Goal: Task Accomplishment & Management: Manage account settings

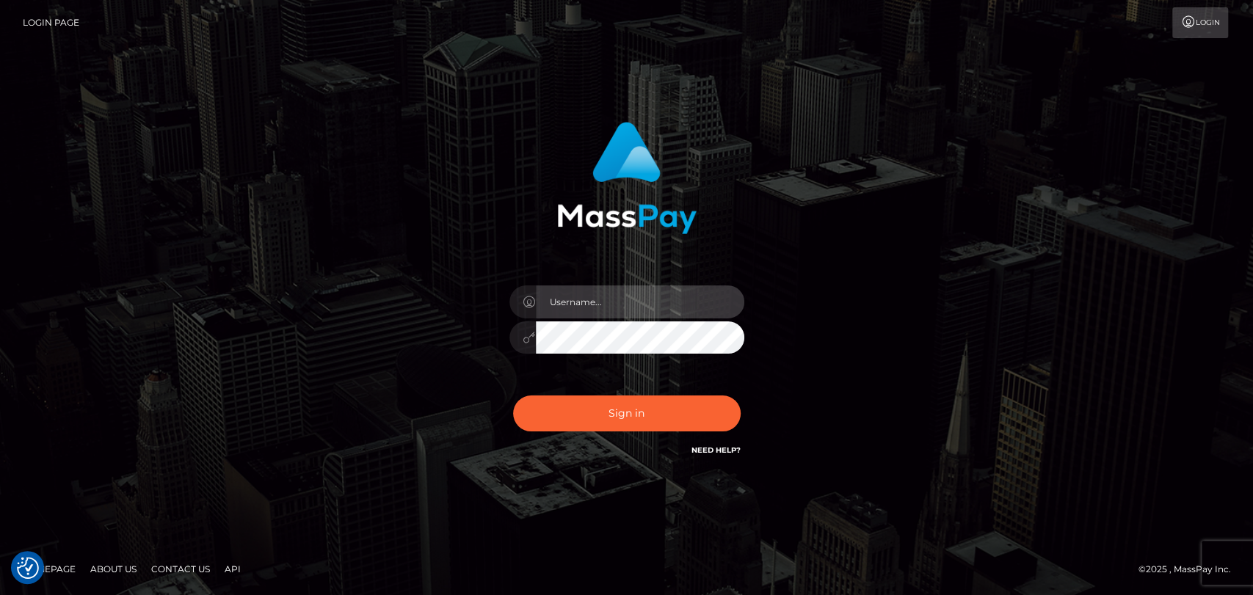
click at [642, 303] on input "text" at bounding box center [640, 301] width 208 height 33
type input "mdemassi"
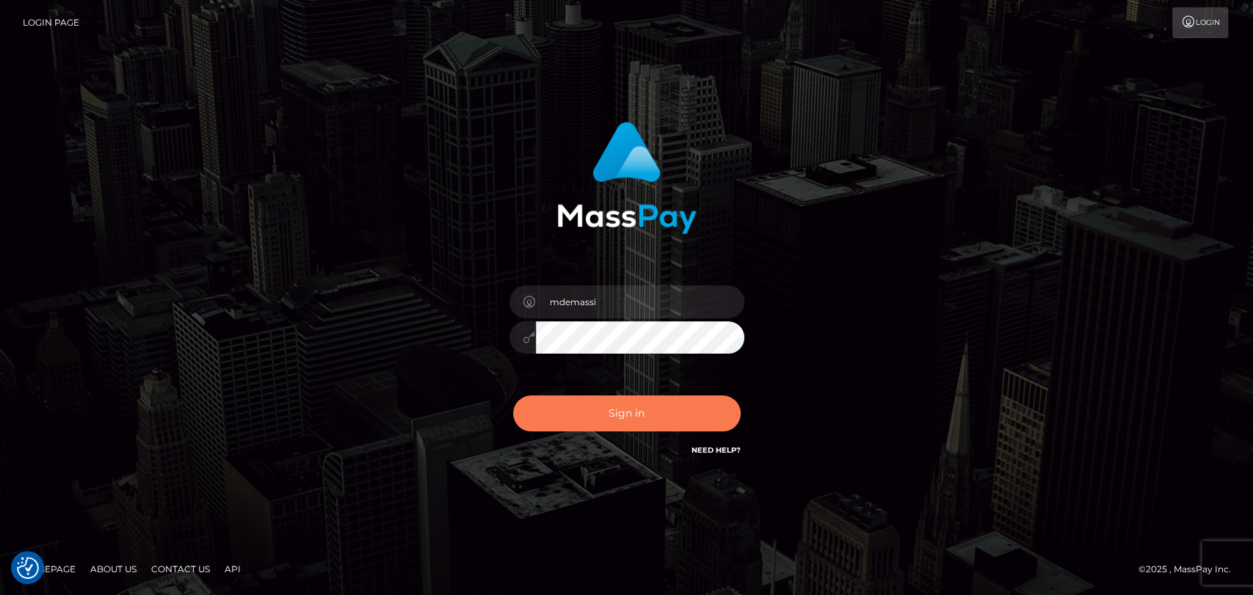
click at [591, 415] on button "Sign in" at bounding box center [626, 414] width 227 height 36
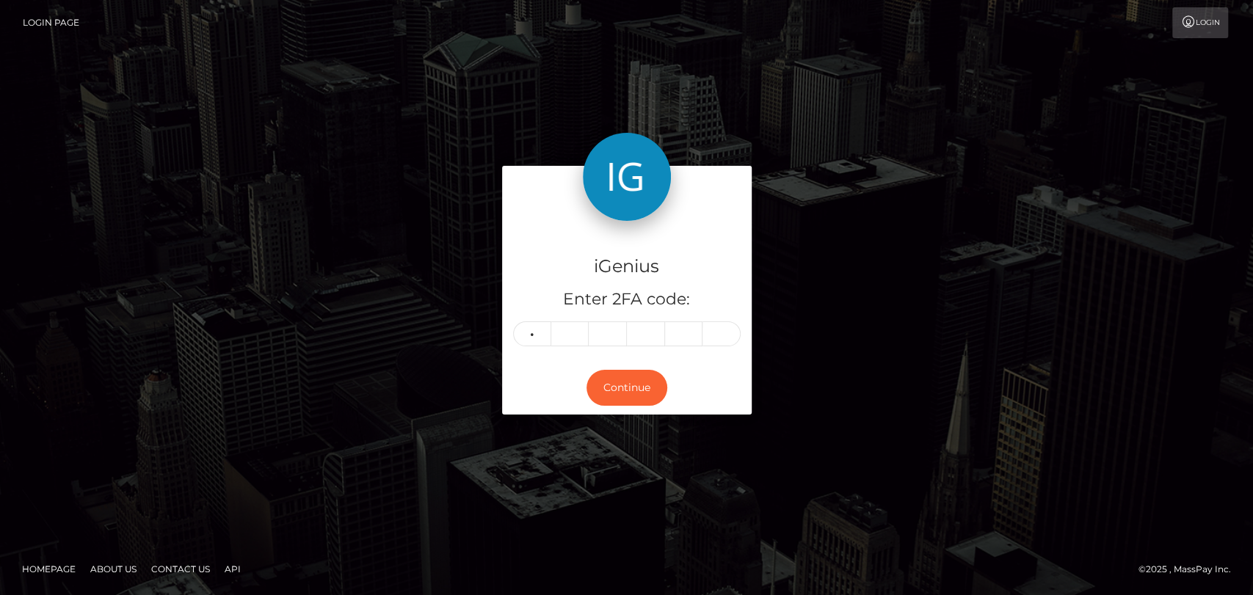
type input "2"
type input "7"
type input "4"
type input "3"
type input "7"
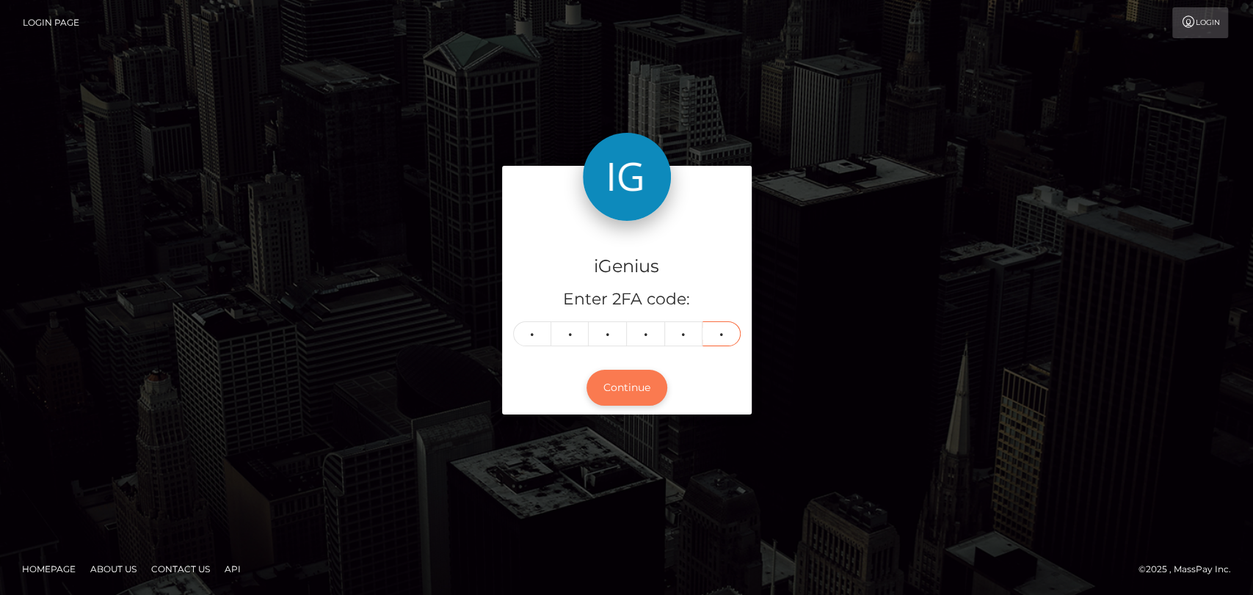
type input "8"
click at [627, 379] on button "Continue" at bounding box center [626, 388] width 81 height 36
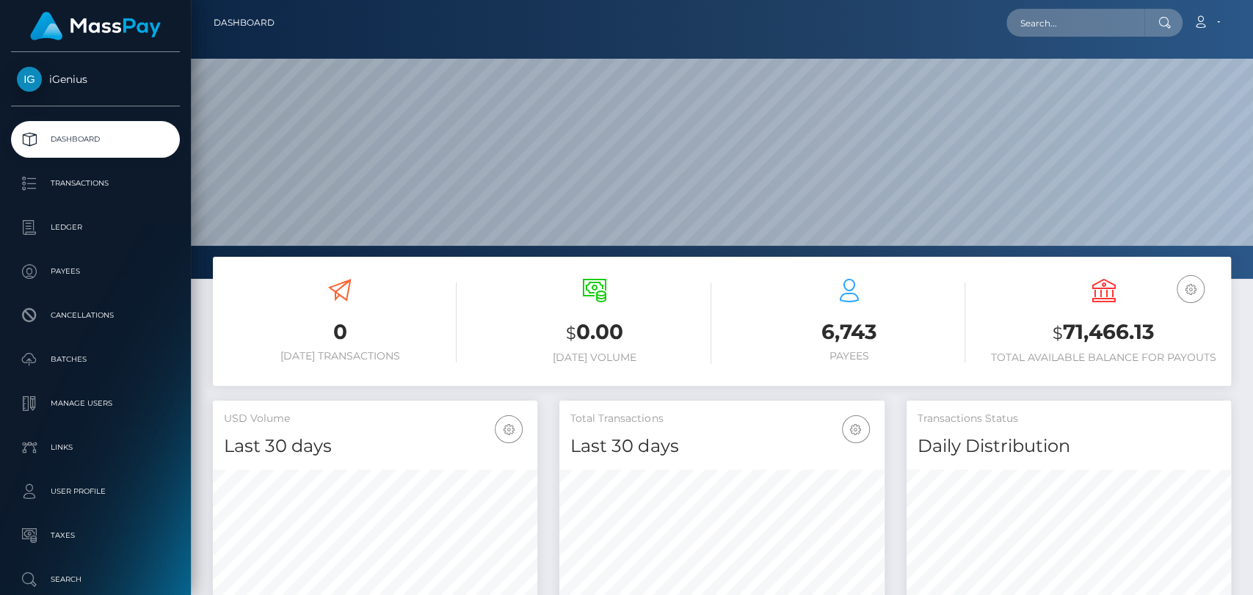
scroll to position [259, 324]
drag, startPoint x: 1126, startPoint y: 332, endPoint x: 1119, endPoint y: 330, distance: 7.5
click at [1165, 332] on h3 "$ 71,466.13" at bounding box center [1103, 333] width 233 height 30
